Goal: Task Accomplishment & Management: Complete application form

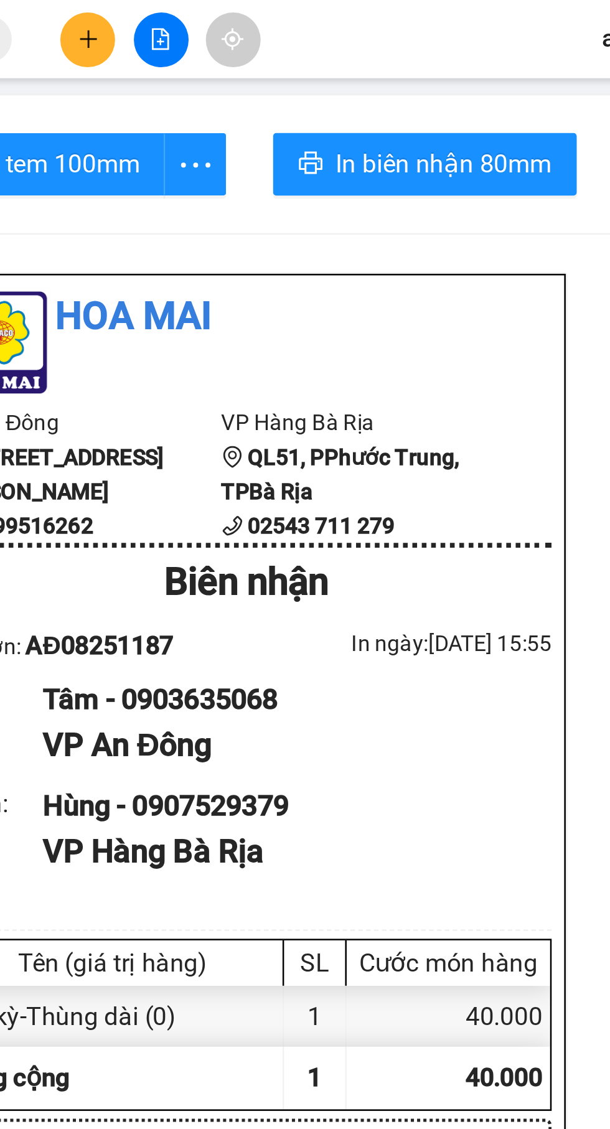
click at [261, 15] on icon "plus" at bounding box center [260, 15] width 9 height 9
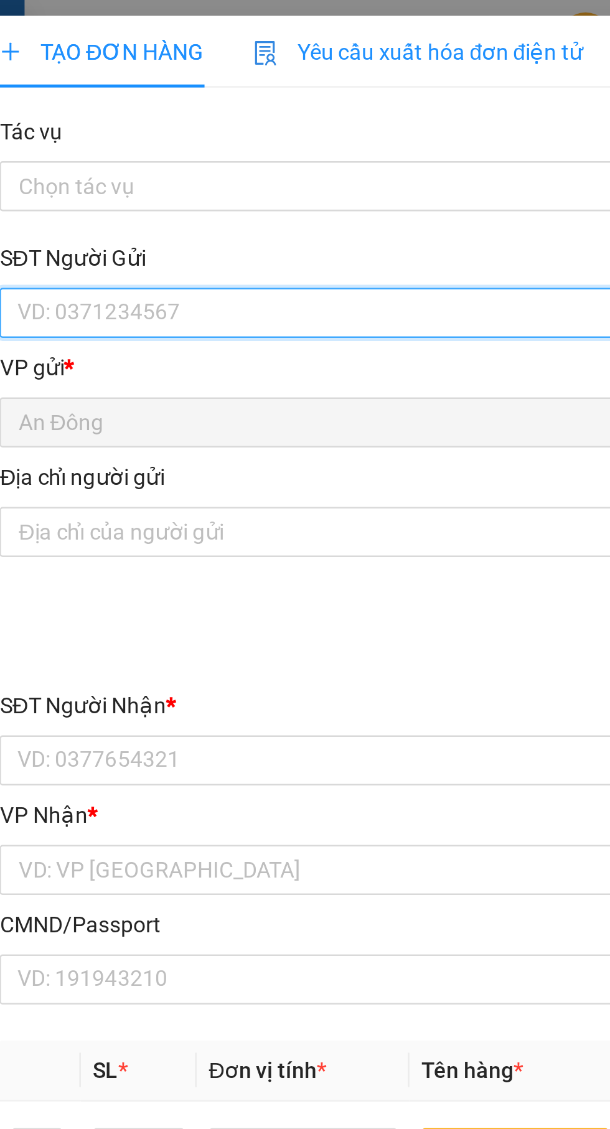
type input "In"
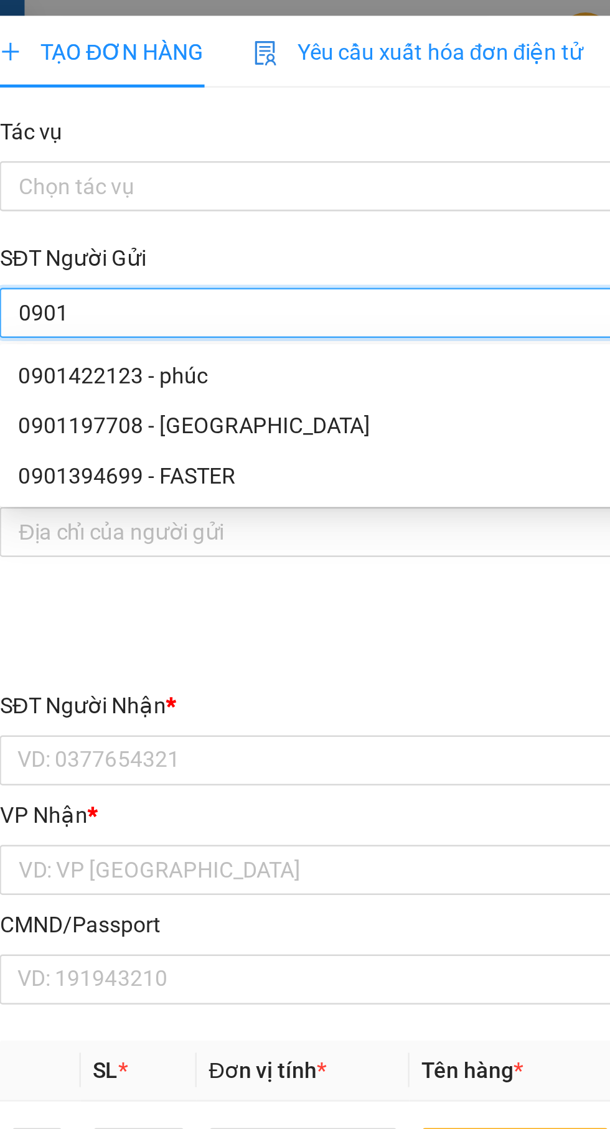
click at [37, 126] on input "0901" at bounding box center [164, 125] width 275 height 20
click at [74, 127] on input "0901" at bounding box center [164, 125] width 275 height 20
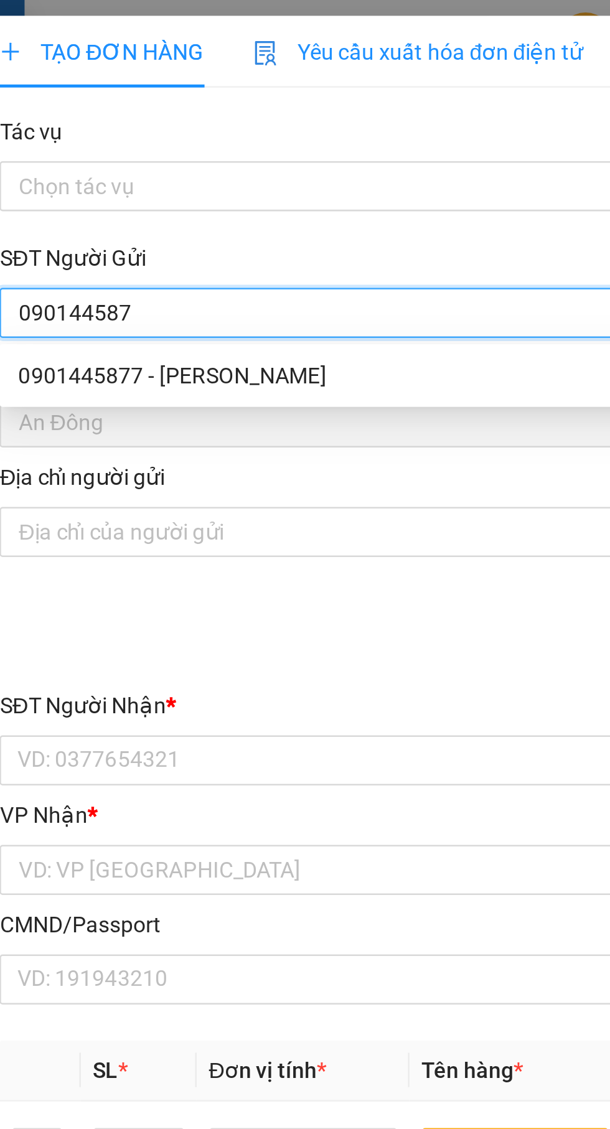
type input "0901445877"
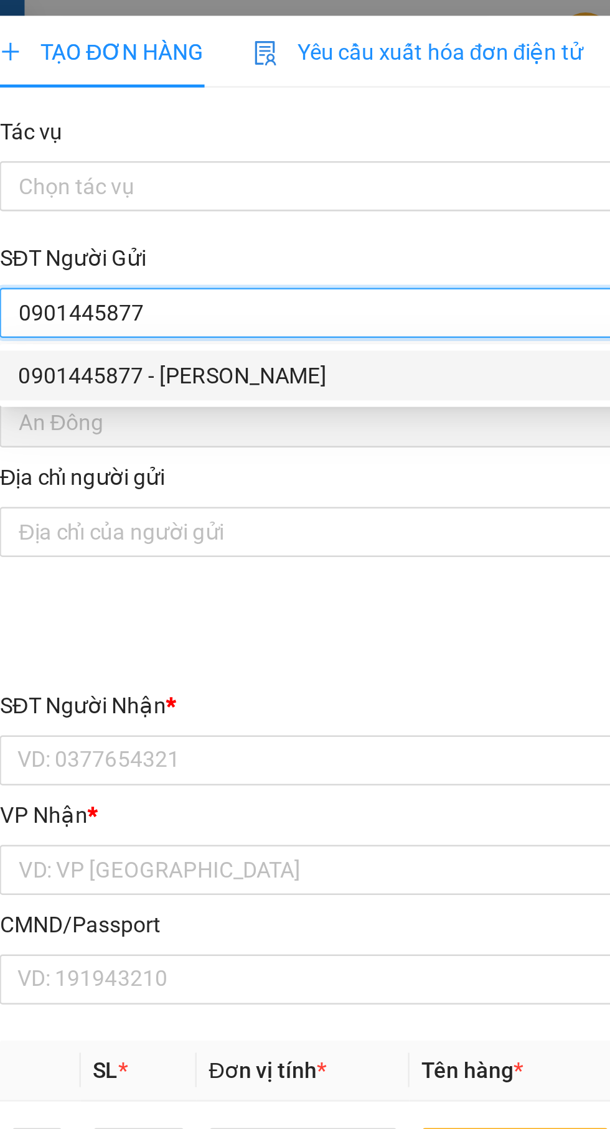
click at [165, 148] on div "0901445877 - [PERSON_NAME]" at bounding box center [165, 150] width 260 height 14
type input "LỮ GIA"
type input "079079000188"
type input "0934081372"
type input "ĐAM"
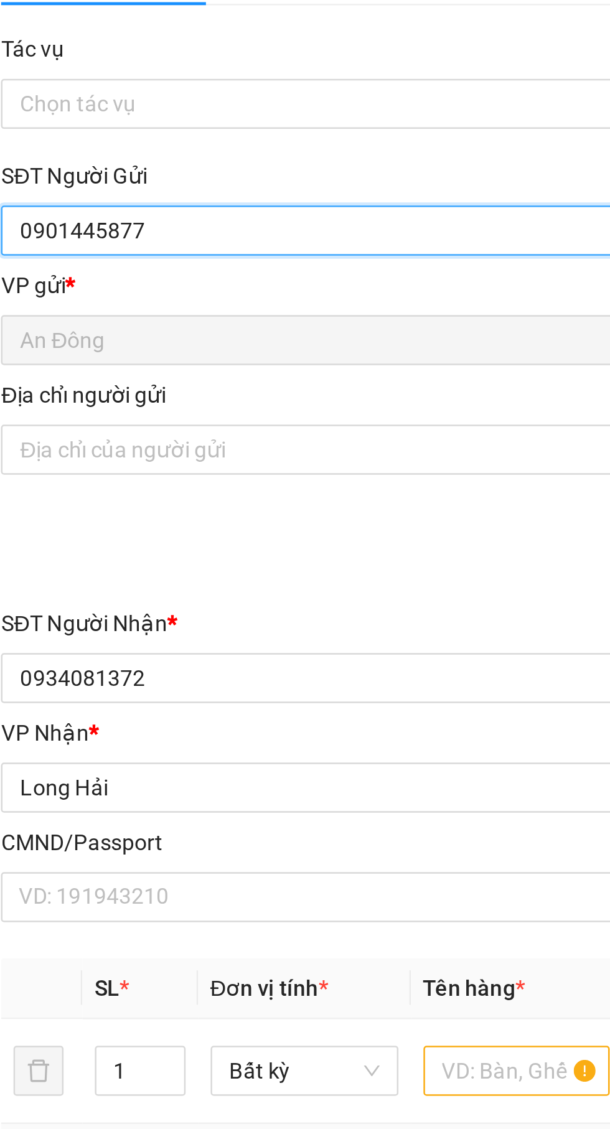
type input "0901445877"
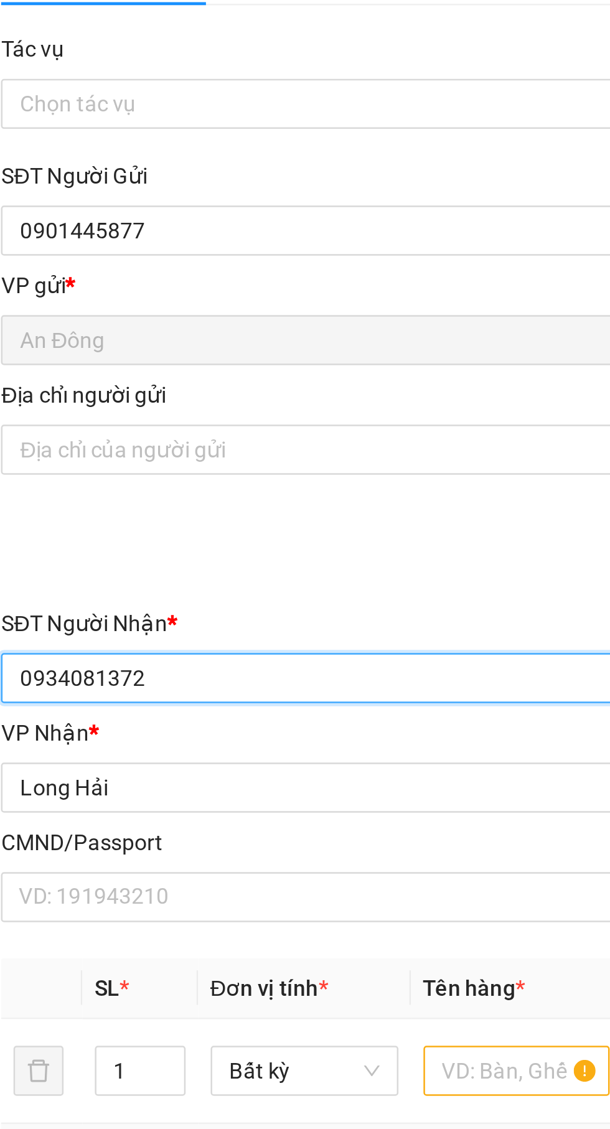
click at [190, 303] on input "0934081372" at bounding box center [164, 303] width 275 height 20
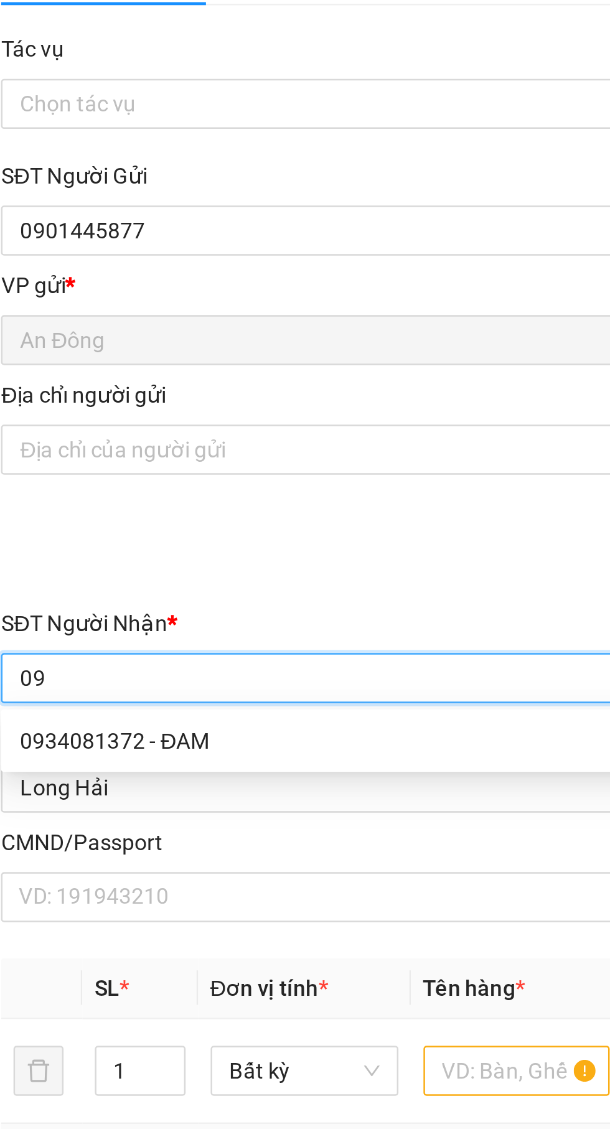
type input "0"
type input "0937998256"
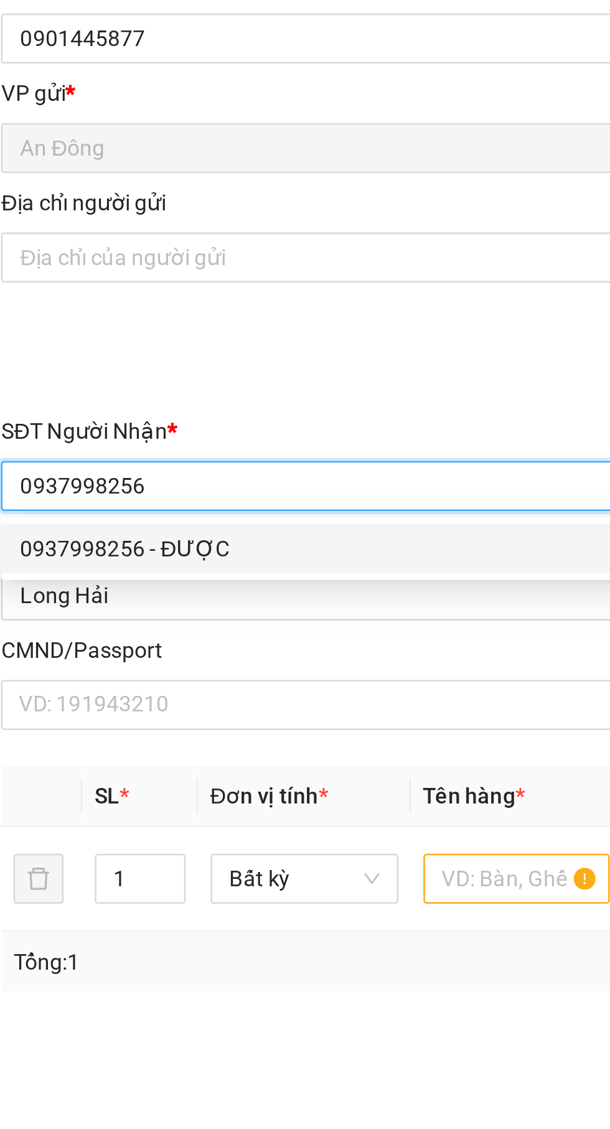
click at [204, 326] on div "0937998256 - ĐƯỢC" at bounding box center [165, 328] width 260 height 14
type input "ĐƯỢC"
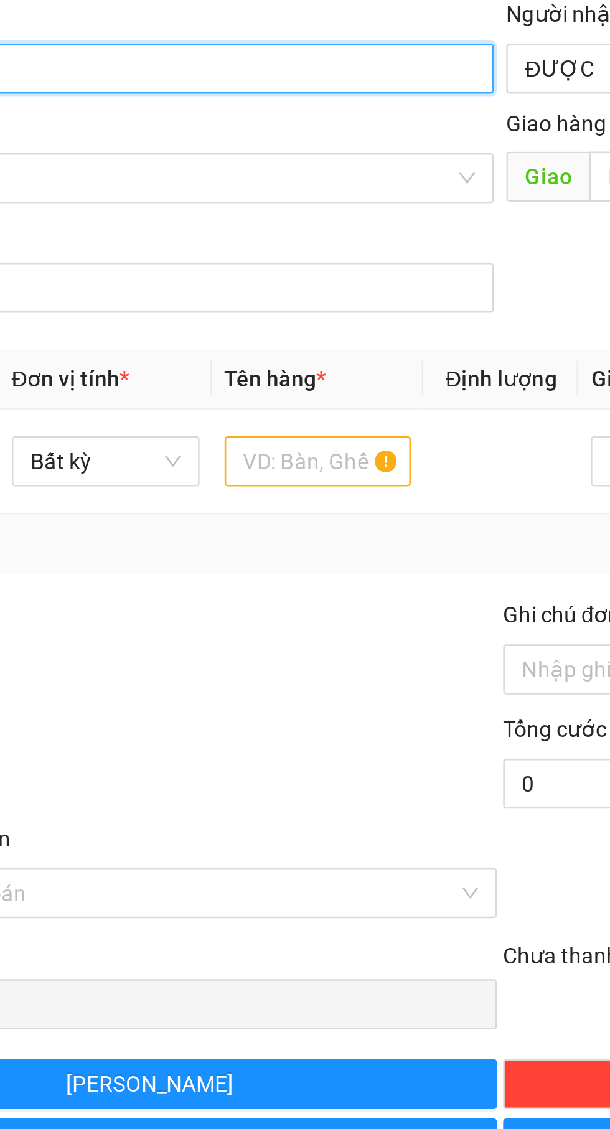
type input "0937998256"
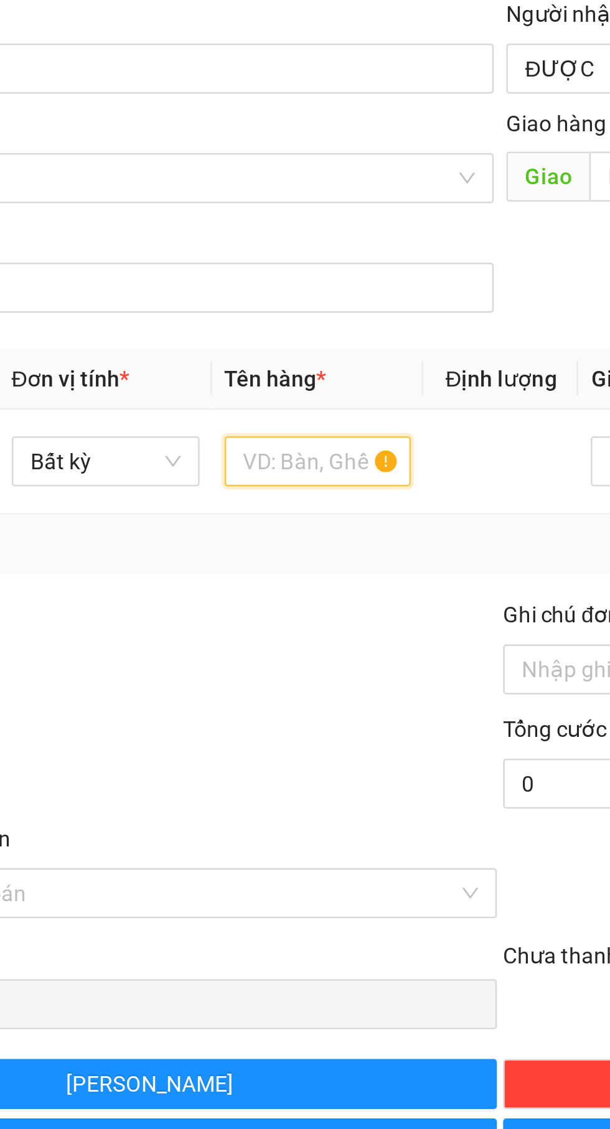
click at [230, 462] on input "text" at bounding box center [232, 459] width 75 height 20
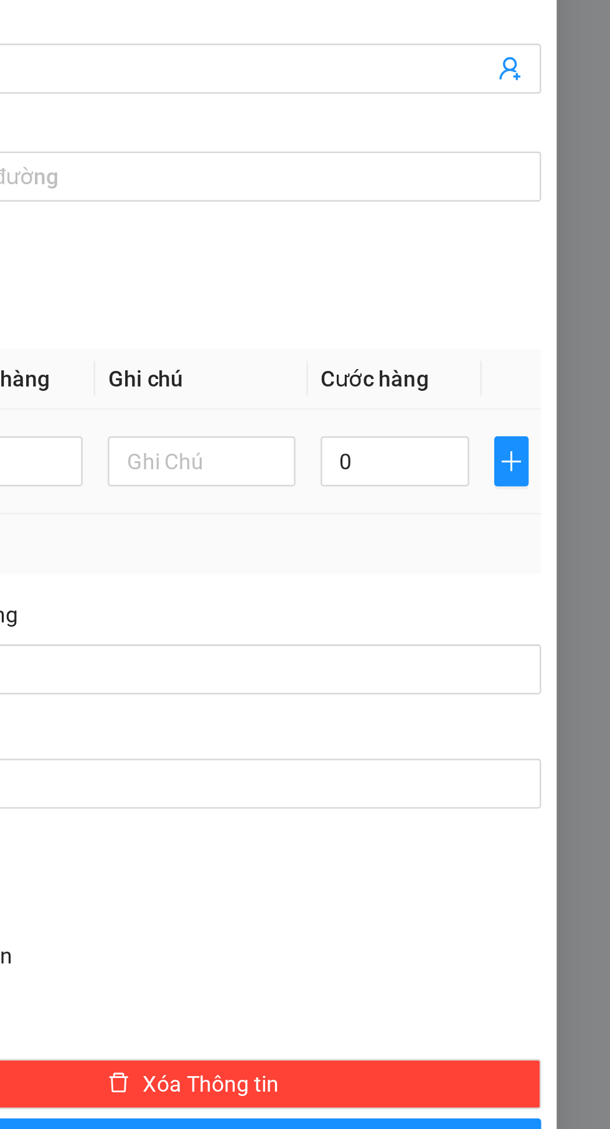
type input "Thùng"
click at [522, 452] on input "0" at bounding box center [524, 459] width 59 height 20
type input "4"
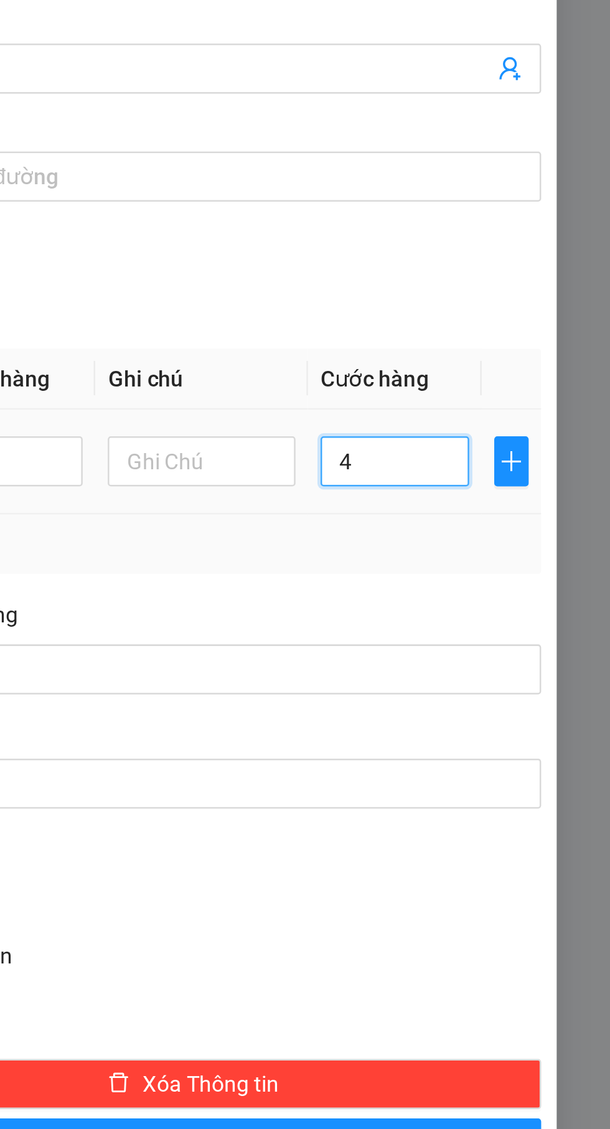
type input "40"
click at [539, 503] on div "Transit Pickup Surcharge Ids Transit Deliver Surcharge Ids Transit Deliver Surc…" at bounding box center [304, 392] width 555 height 695
type input "40.000"
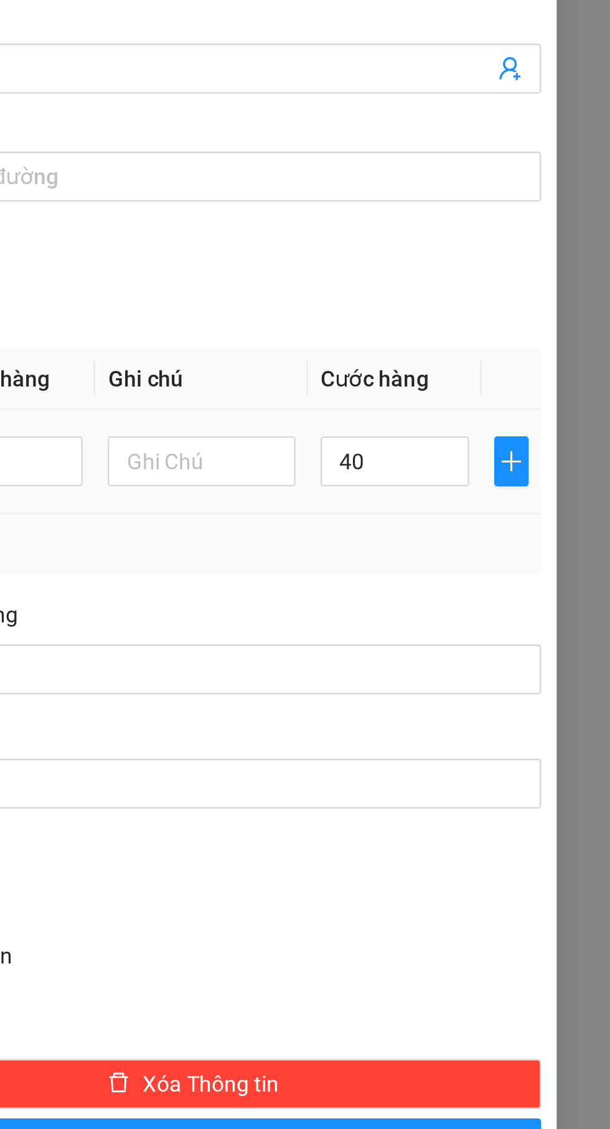
type input "40.000"
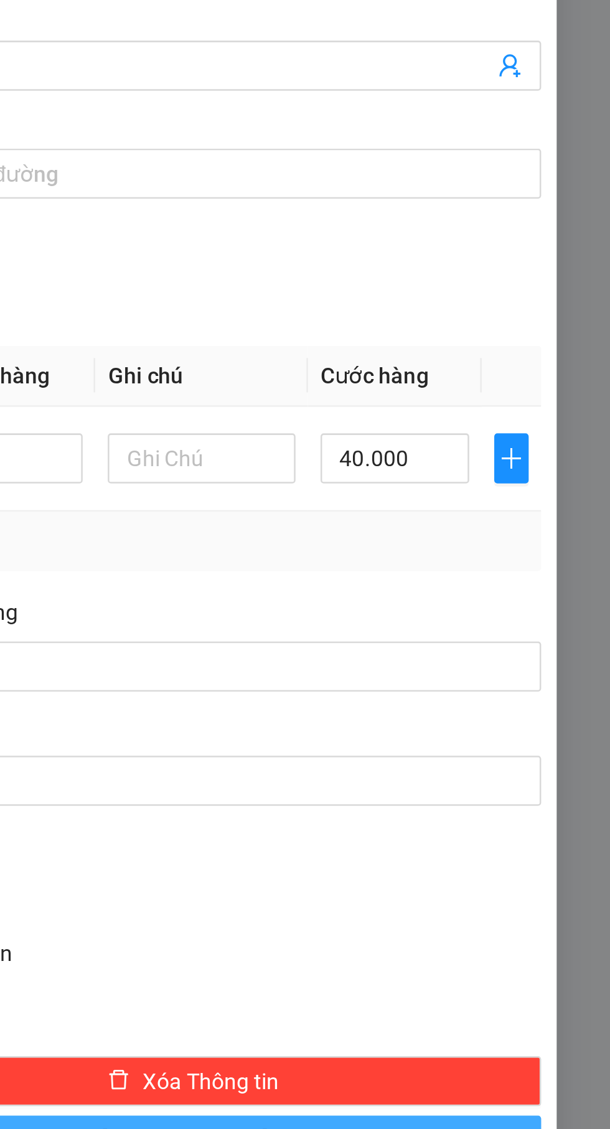
click at [406, 731] on button "[PERSON_NAME] và In" at bounding box center [444, 730] width 276 height 20
